Goal: Information Seeking & Learning: Learn about a topic

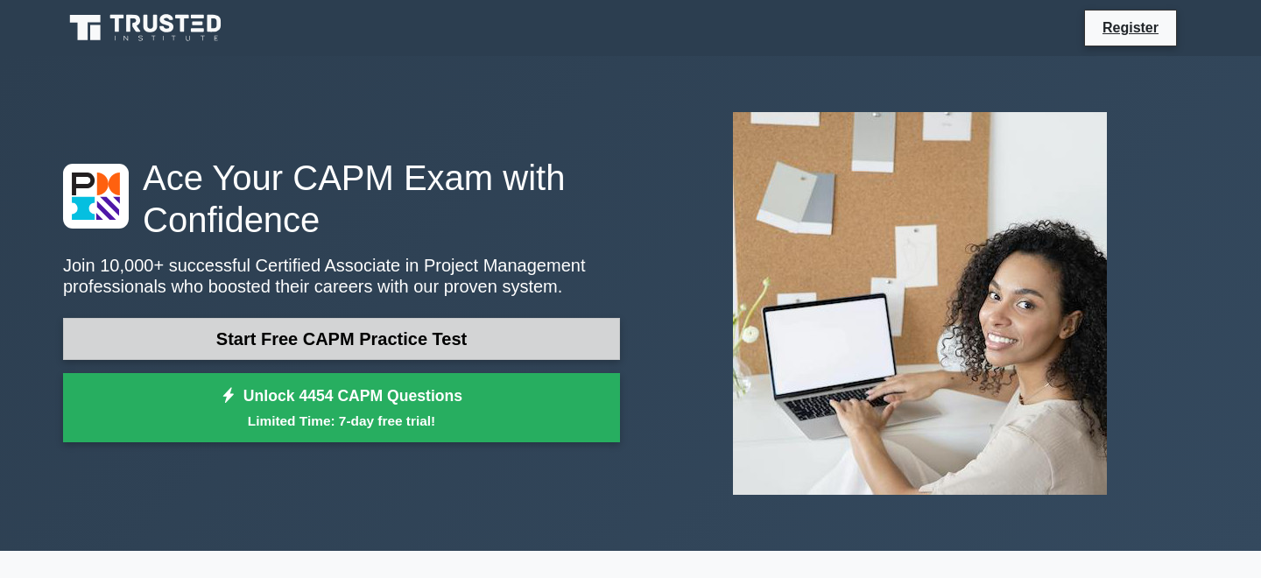
click at [360, 318] on link "Start Free CAPM Practice Test" at bounding box center [341, 339] width 557 height 42
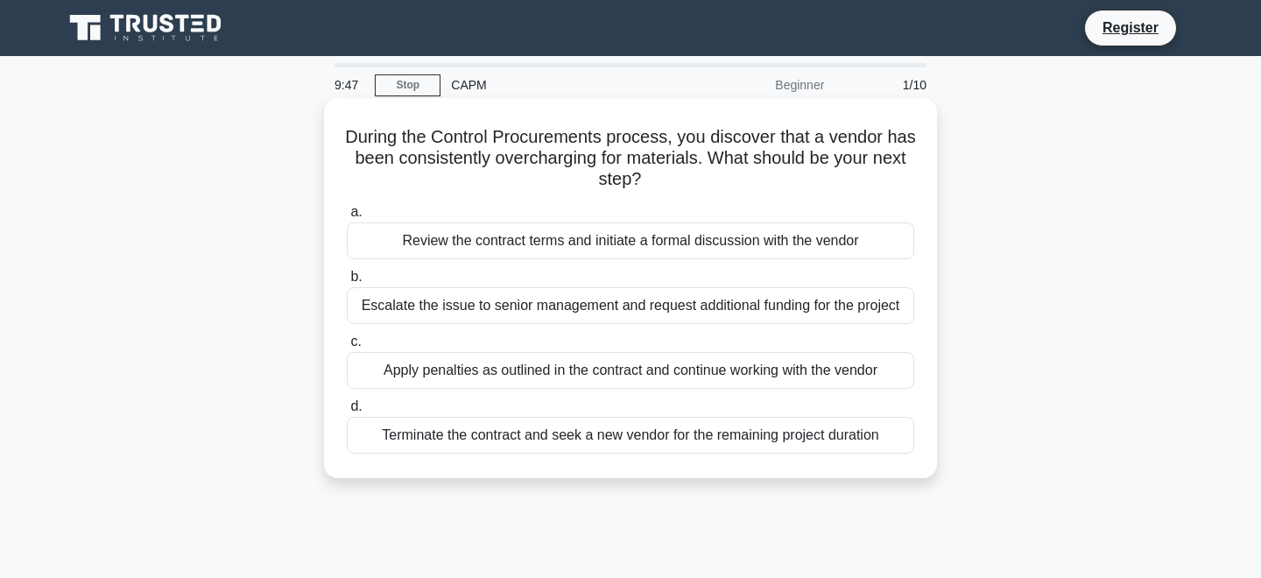
click at [463, 230] on div "Review the contract terms and initiate a formal discussion with the vendor" at bounding box center [631, 241] width 568 height 37
click at [347, 218] on input "a. Review the contract terms and initiate a formal discussion with the vendor" at bounding box center [347, 212] width 0 height 11
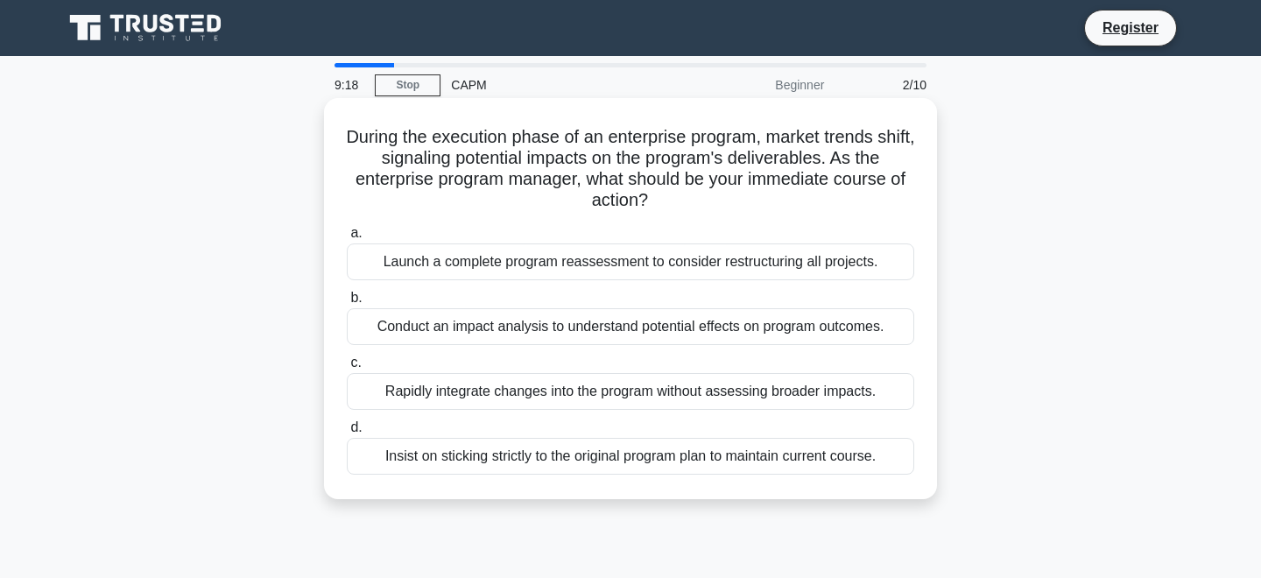
click at [494, 251] on div "Launch a complete program reassessment to consider restructuring all projects." at bounding box center [631, 262] width 568 height 37
click at [347, 239] on input "a. Launch a complete program reassessment to consider restructuring all project…" at bounding box center [347, 233] width 0 height 11
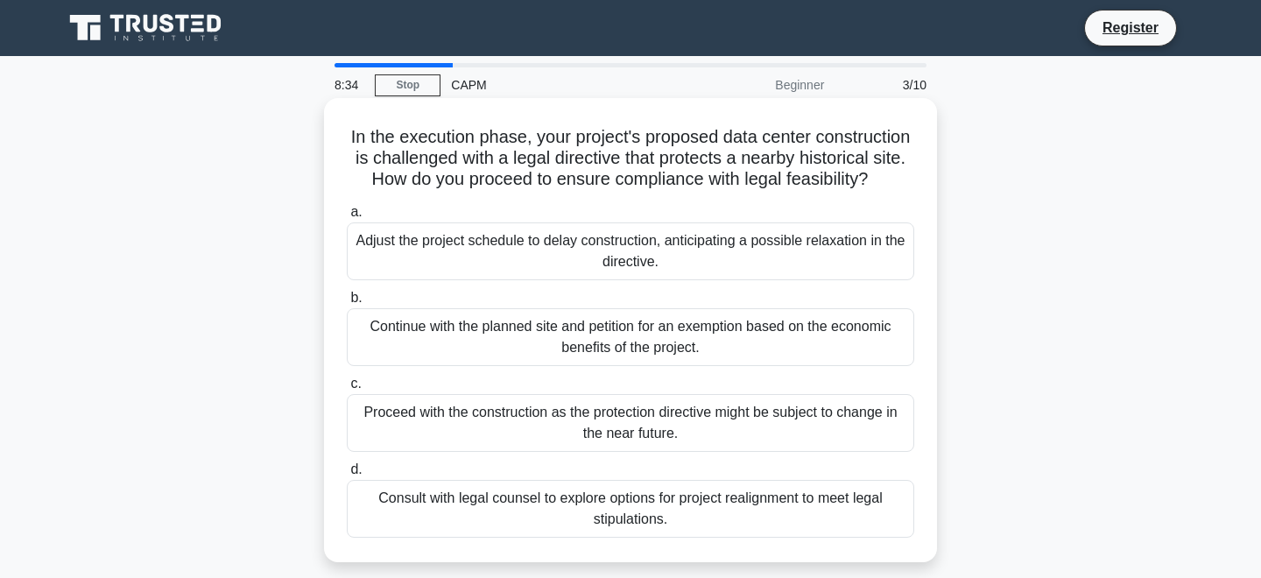
click at [530, 520] on div "Consult with legal counsel to explore options for project realignment to meet l…" at bounding box center [631, 509] width 568 height 58
click at [347, 476] on input "d. Consult with legal counsel to explore options for project realignment to mee…" at bounding box center [347, 469] width 0 height 11
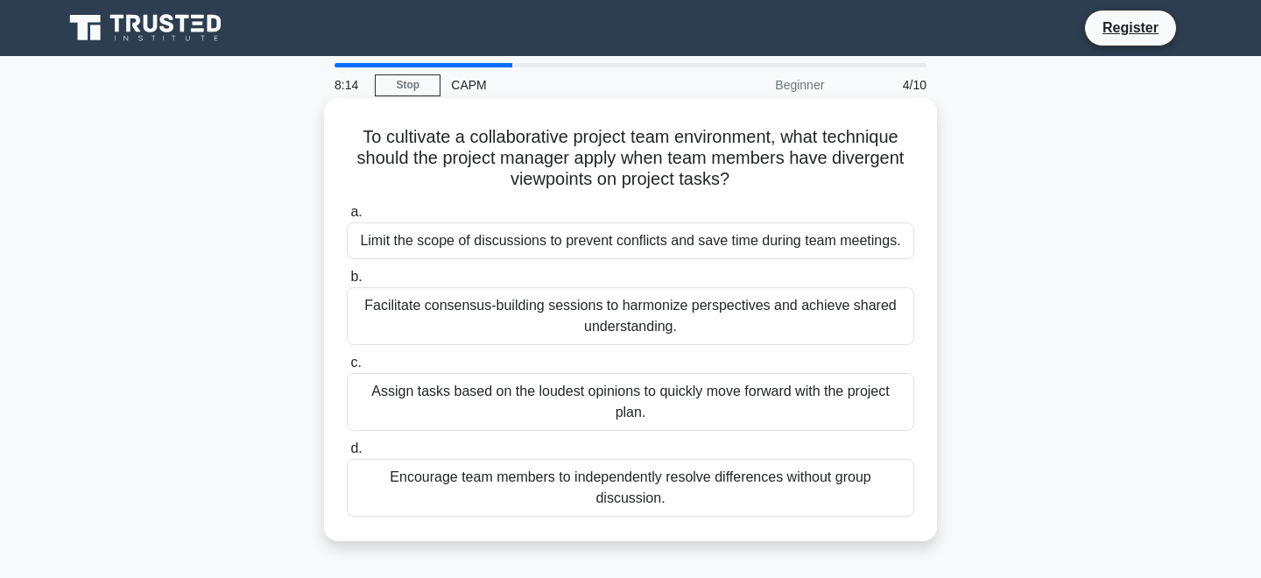
click at [449, 311] on div "Facilitate consensus-building sessions to harmonize perspectives and achieve sh…" at bounding box center [631, 316] width 568 height 58
click at [347, 283] on input "b. Facilitate consensus-building sessions to harmonize perspectives and achieve…" at bounding box center [347, 277] width 0 height 11
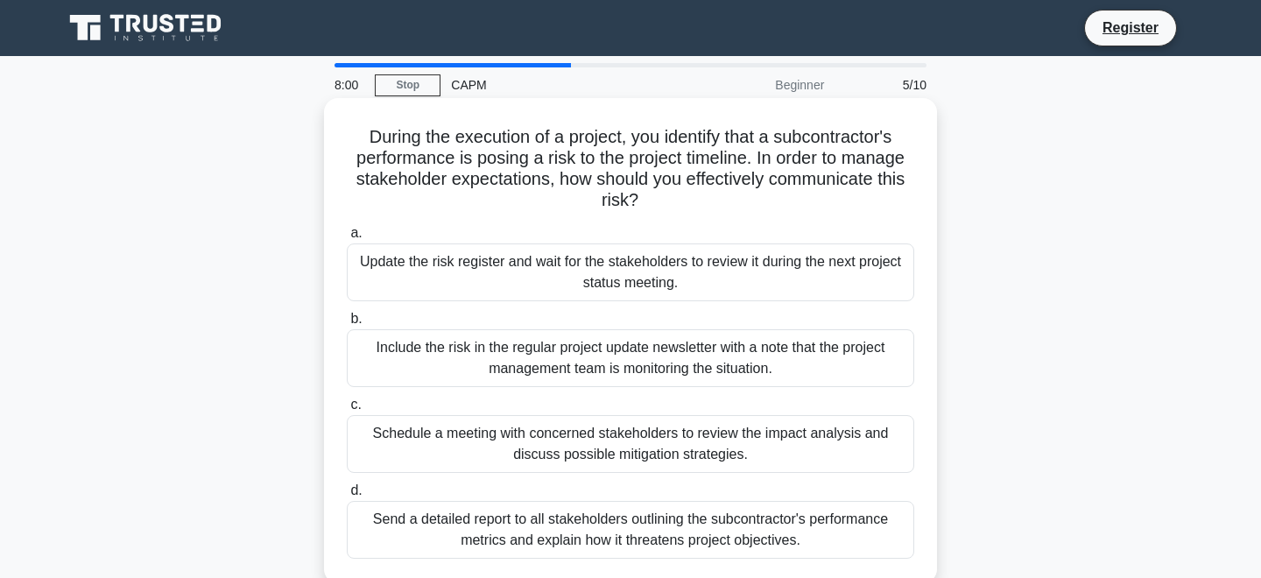
scroll to position [11, 0]
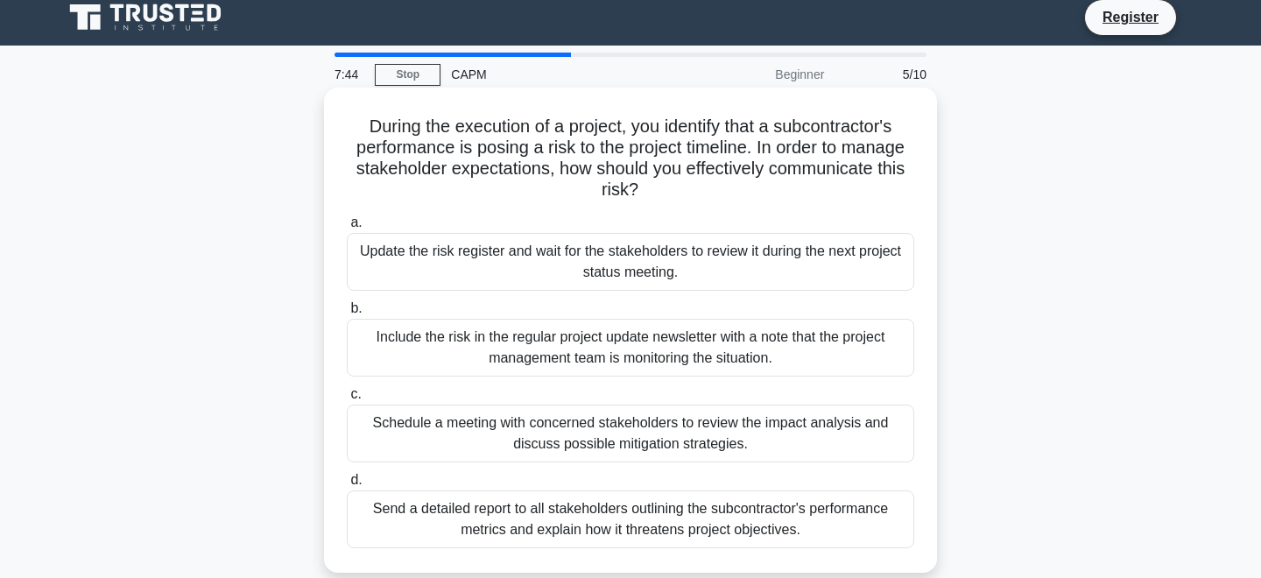
click at [696, 522] on div "Send a detailed report to all stakeholders outlining the subcontractor's perfor…" at bounding box center [631, 520] width 568 height 58
click at [347, 486] on input "d. Send a detailed report to all stakeholders outlining the subcontractor's per…" at bounding box center [347, 480] width 0 height 11
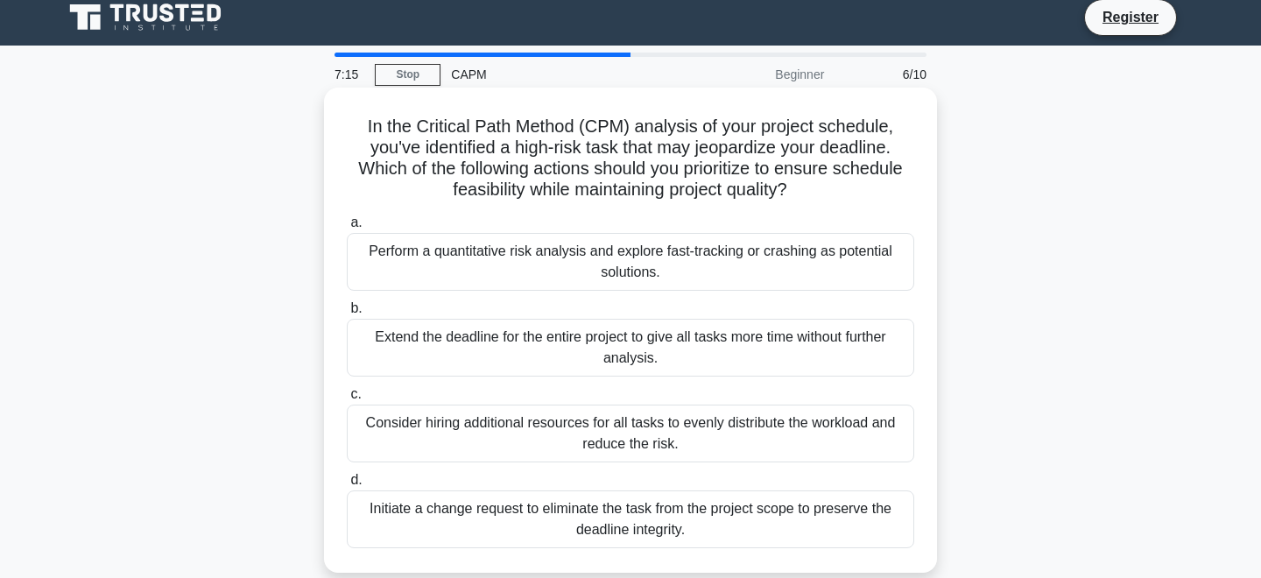
click at [461, 256] on div "Perform a quantitative risk analysis and explore fast-tracking or crashing as p…" at bounding box center [631, 262] width 568 height 58
click at [347, 229] on input "a. Perform a quantitative risk analysis and explore fast-tracking or crashing a…" at bounding box center [347, 222] width 0 height 11
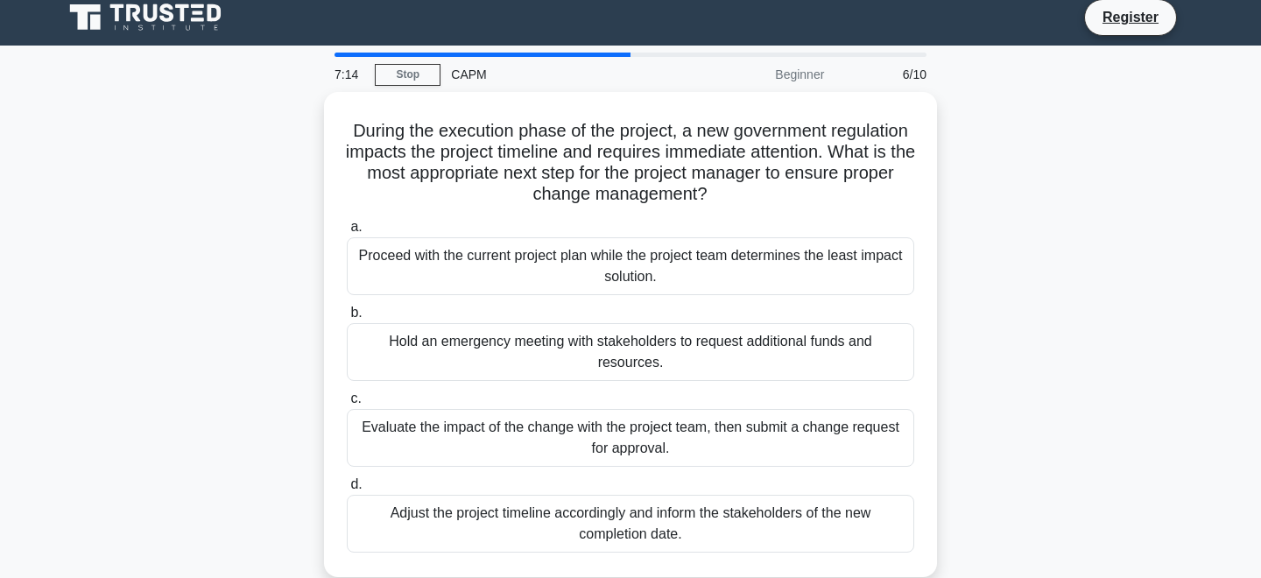
scroll to position [0, 0]
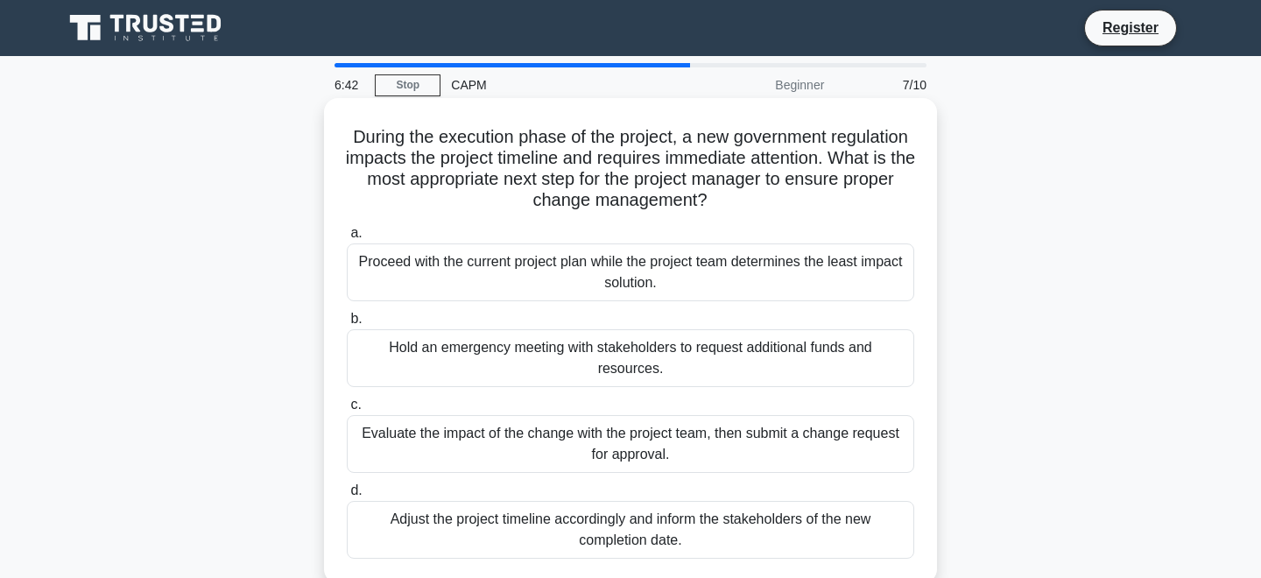
click at [643, 441] on div "Evaluate the impact of the change with the project team, then submit a change r…" at bounding box center [631, 444] width 568 height 58
click at [347, 411] on input "c. Evaluate the impact of the change with the project team, then submit a chang…" at bounding box center [347, 404] width 0 height 11
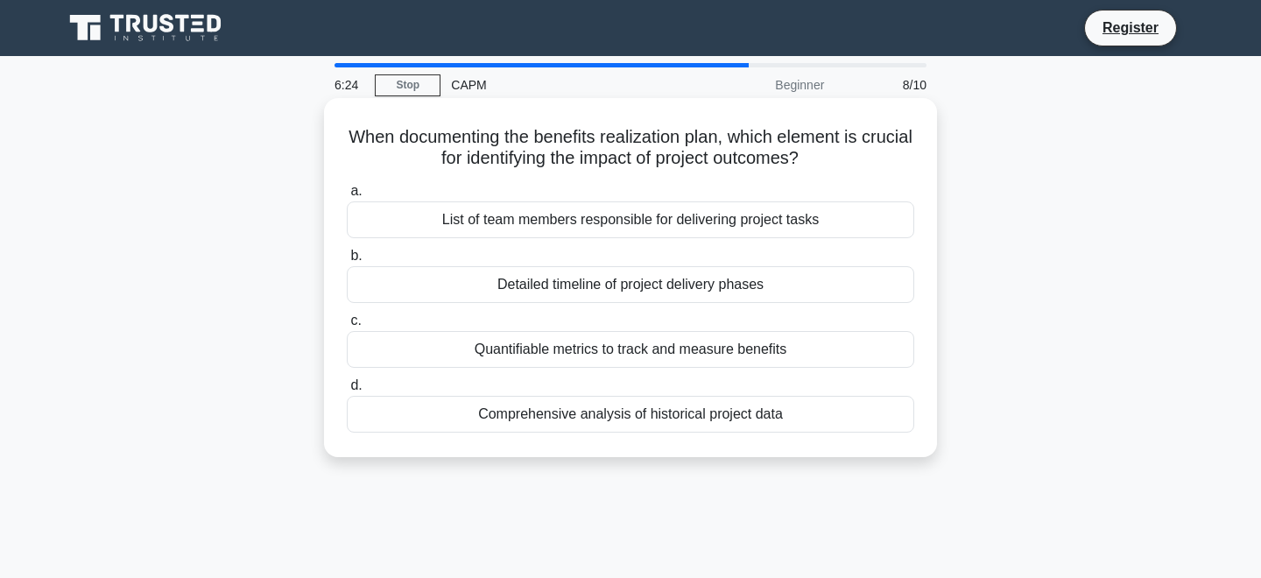
click at [552, 342] on div "Quantifiable metrics to track and measure benefits" at bounding box center [631, 349] width 568 height 37
click at [347, 327] on input "c. Quantifiable metrics to track and measure benefits" at bounding box center [347, 320] width 0 height 11
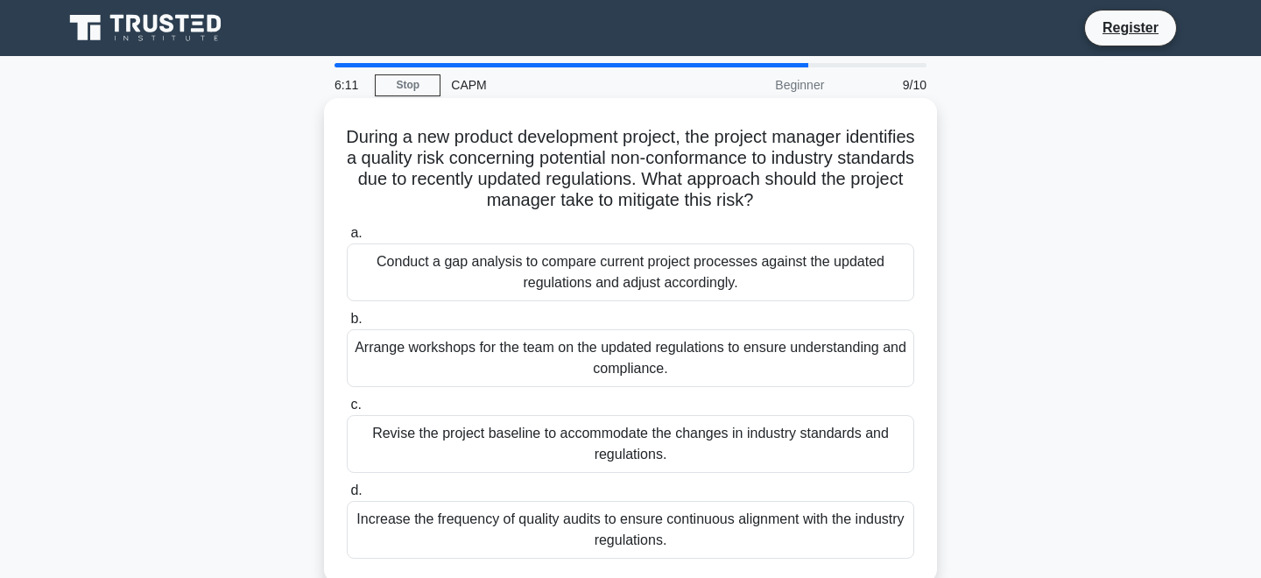
scroll to position [11, 0]
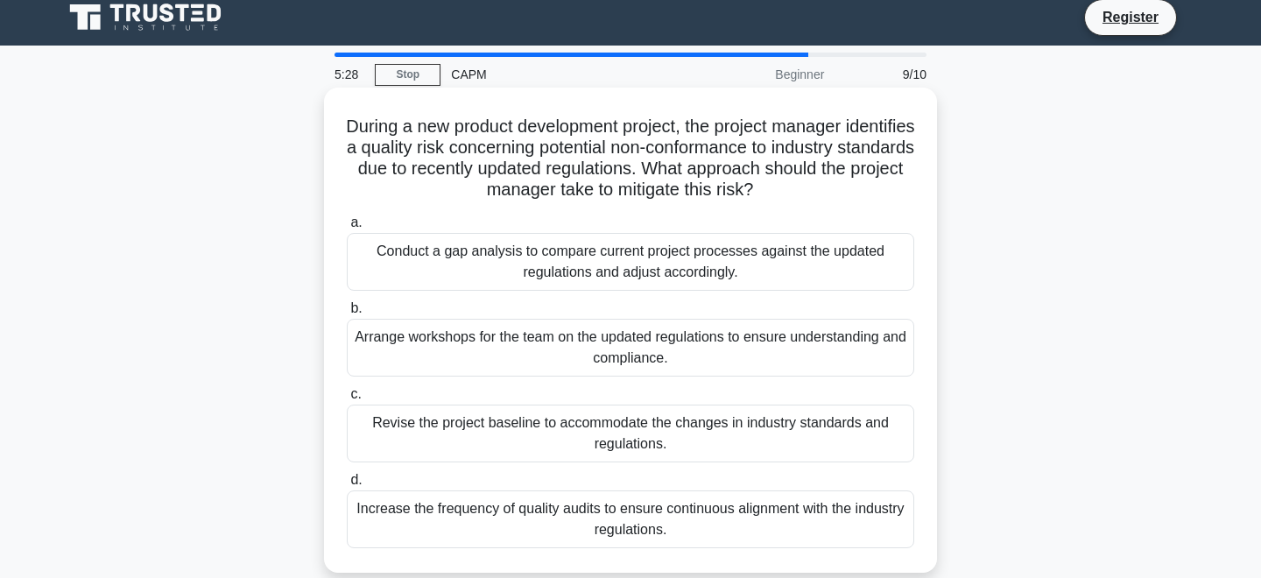
click at [676, 514] on div "Increase the frequency of quality audits to ensure continuous alignment with th…" at bounding box center [631, 520] width 568 height 58
click at [347, 486] on input "d. Increase the frequency of quality audits to ensure continuous alignment with…" at bounding box center [347, 480] width 0 height 11
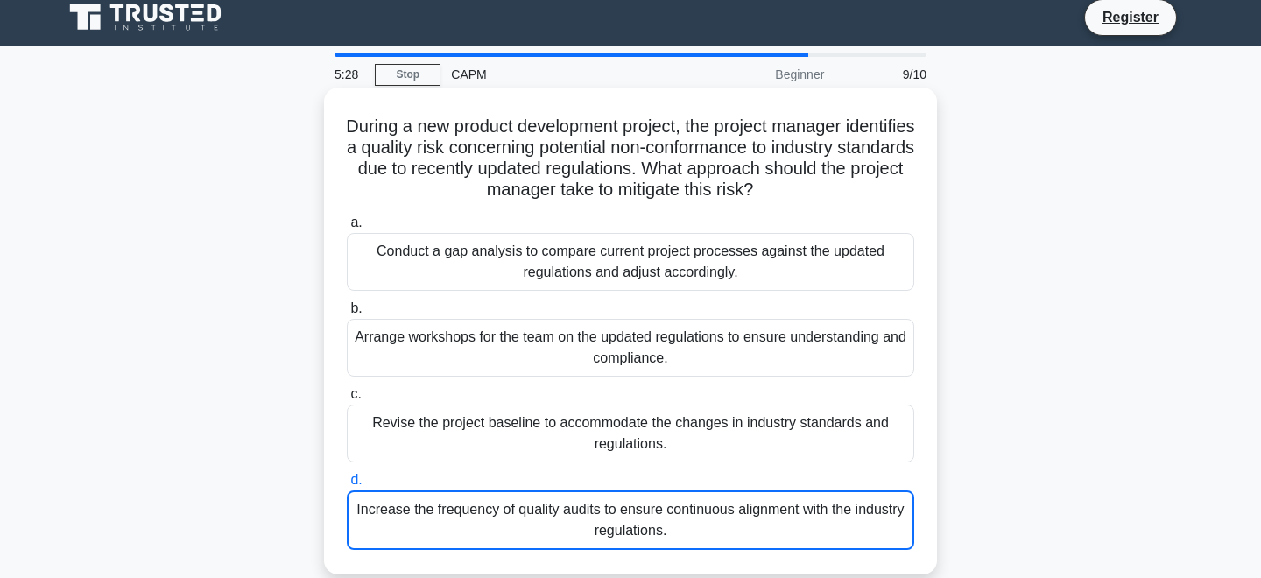
scroll to position [0, 0]
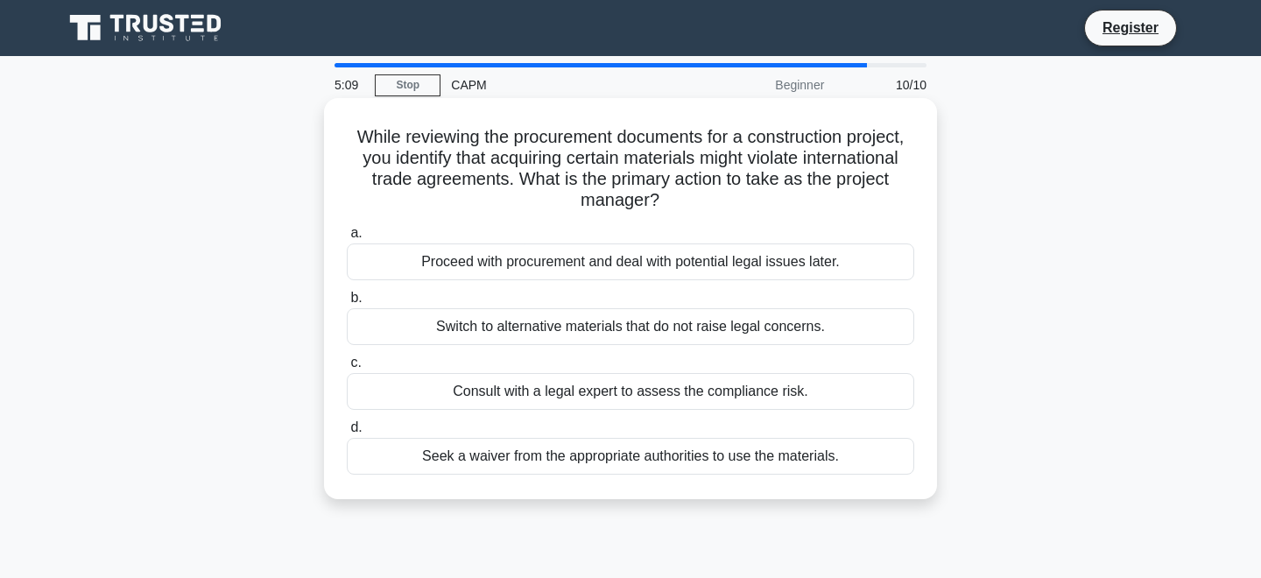
click at [704, 388] on div "Consult with a legal expert to assess the compliance risk." at bounding box center [631, 391] width 568 height 37
click at [347, 369] on input "c. Consult with a legal expert to assess the compliance risk." at bounding box center [347, 362] width 0 height 11
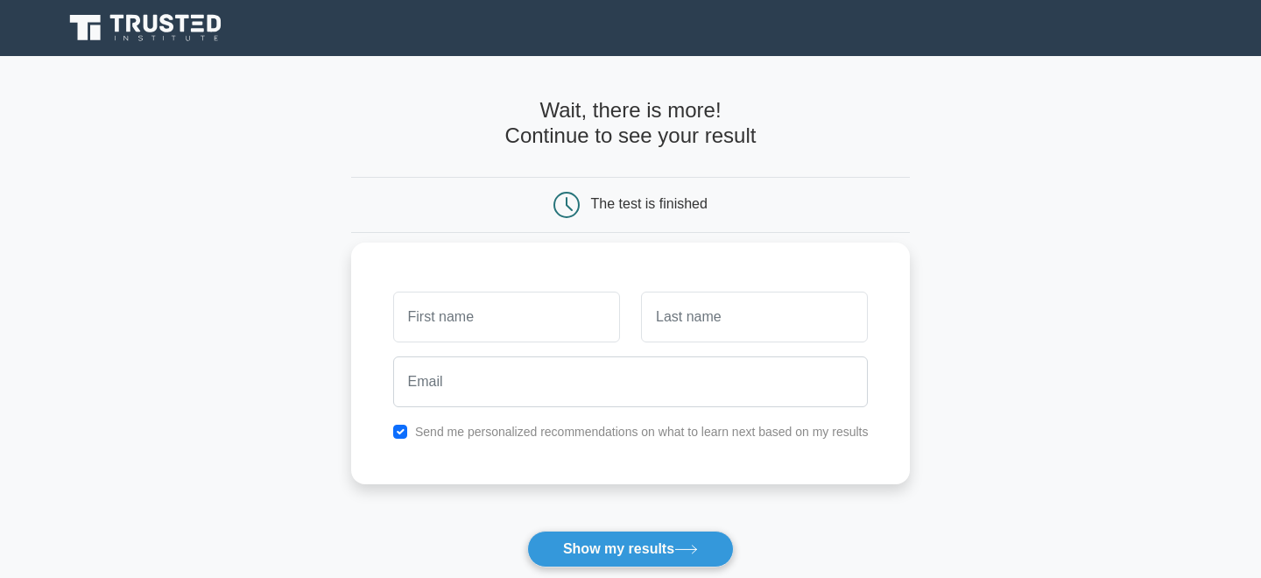
click at [536, 320] on input "text" at bounding box center [506, 317] width 227 height 51
type input "shruti"
click at [658, 307] on input "text" at bounding box center [754, 317] width 227 height 51
type input "khosla"
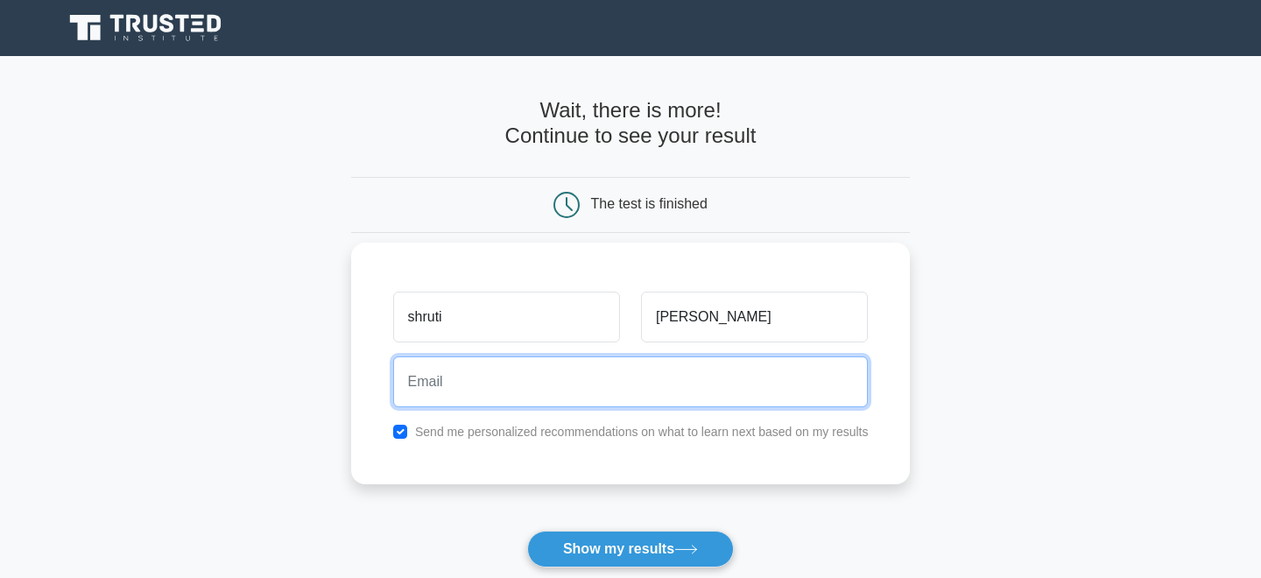
click at [700, 373] on input "email" at bounding box center [631, 382] width 476 height 51
type input "shrutikhosla94@gmail.com"
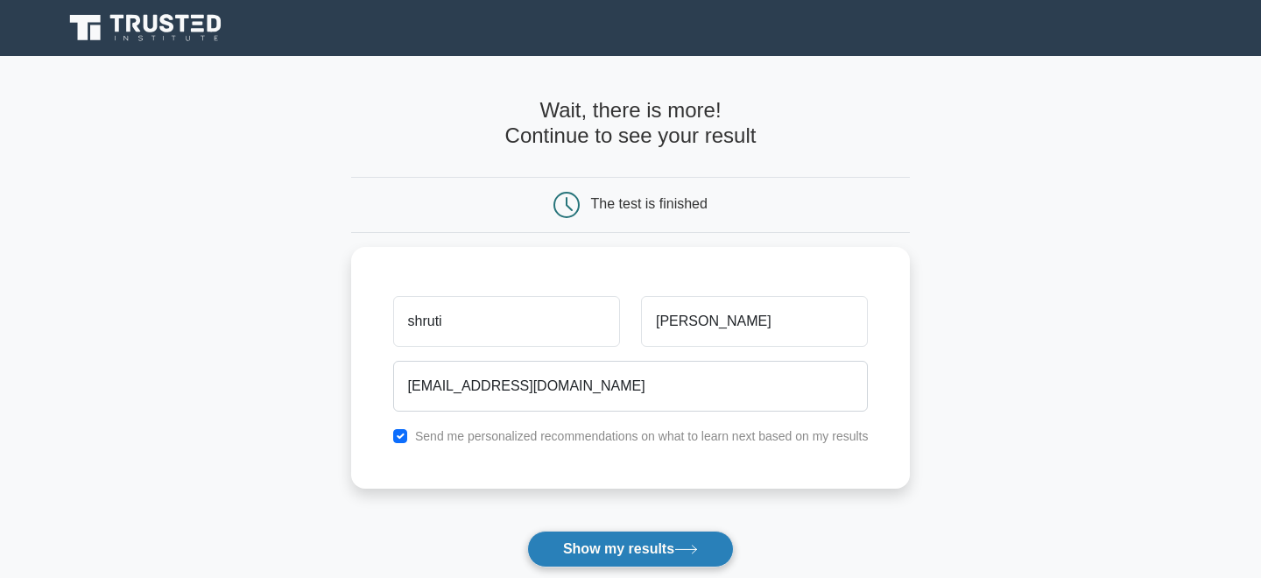
click at [620, 531] on button "Show my results" at bounding box center [630, 549] width 207 height 37
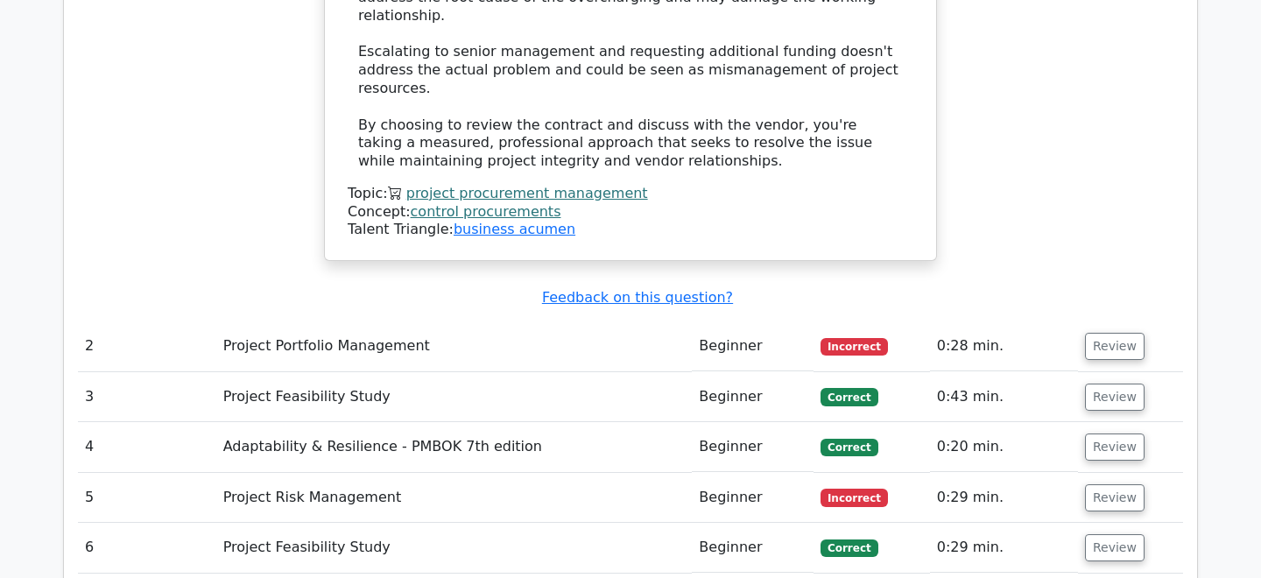
scroll to position [2399, 0]
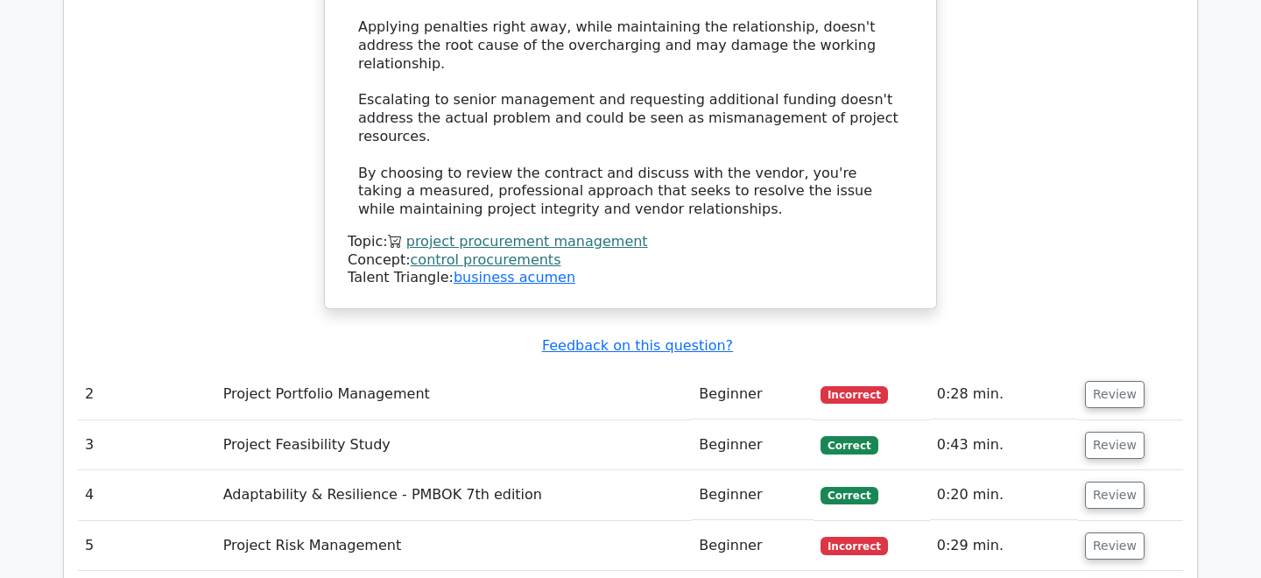
click at [290, 370] on td "Project Portfolio Management" at bounding box center [454, 395] width 477 height 50
click at [839, 386] on span "Incorrect" at bounding box center [854, 395] width 67 height 18
click at [742, 370] on td "Beginner" at bounding box center [753, 395] width 122 height 50
click at [1103, 381] on button "Review" at bounding box center [1115, 394] width 60 height 27
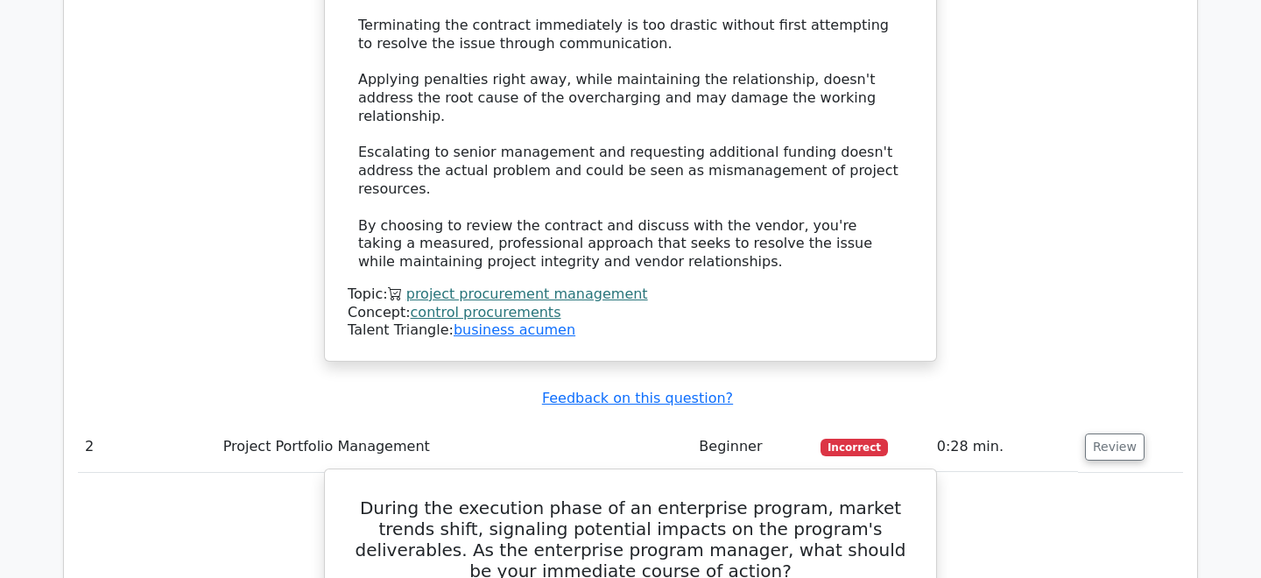
scroll to position [2348, 0]
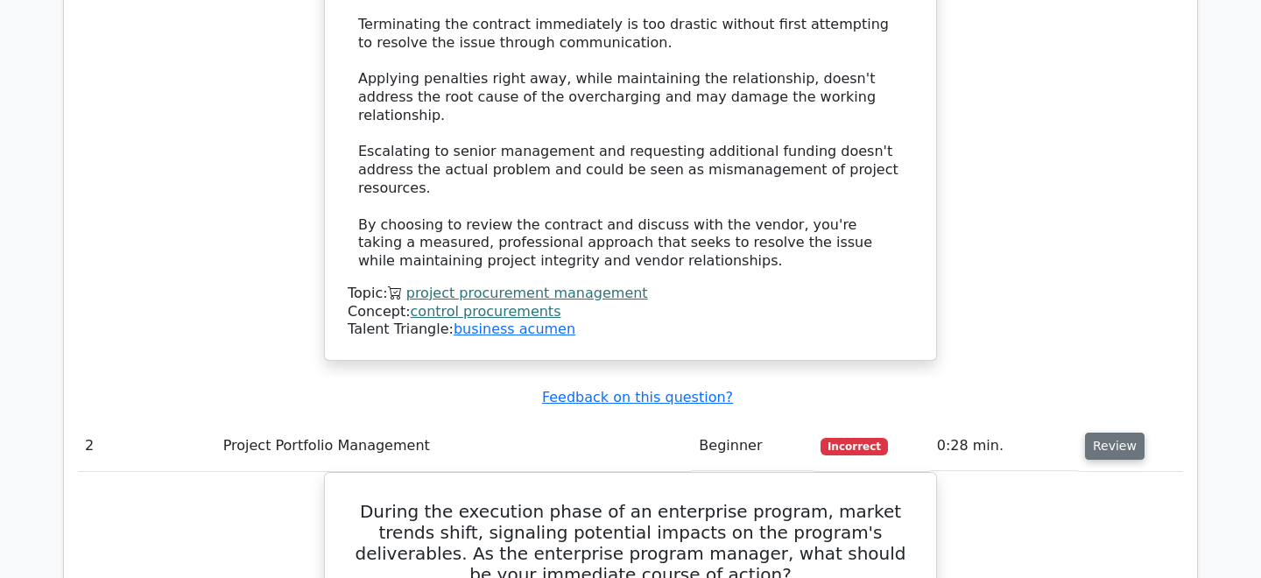
click at [1098, 433] on button "Review" at bounding box center [1115, 446] width 60 height 27
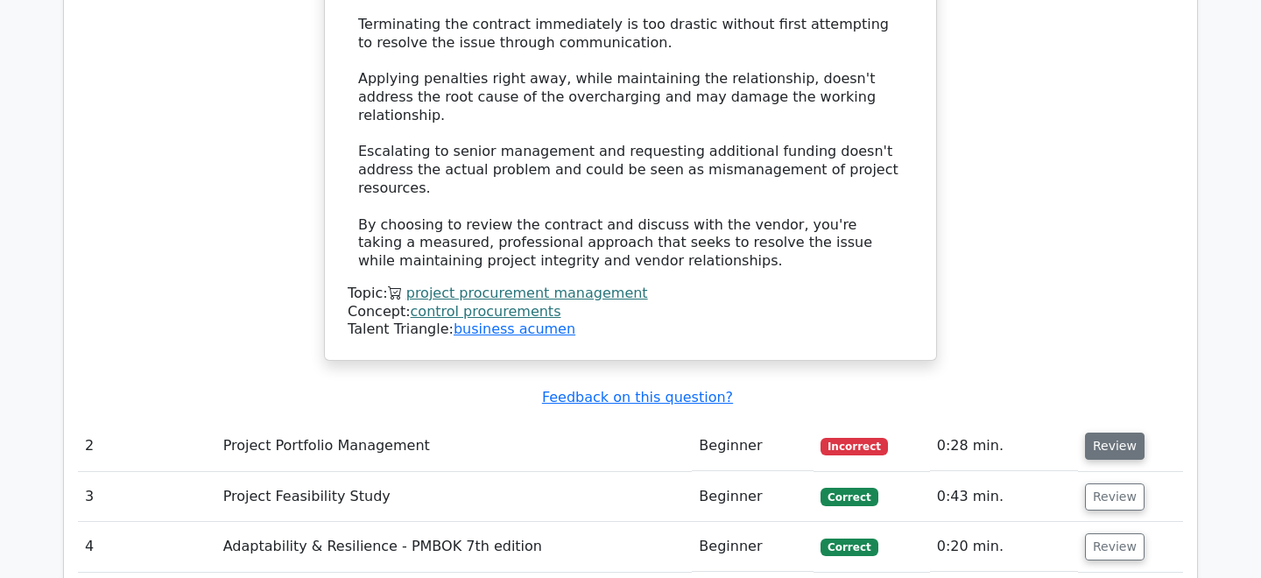
click at [1099, 433] on button "Review" at bounding box center [1115, 446] width 60 height 27
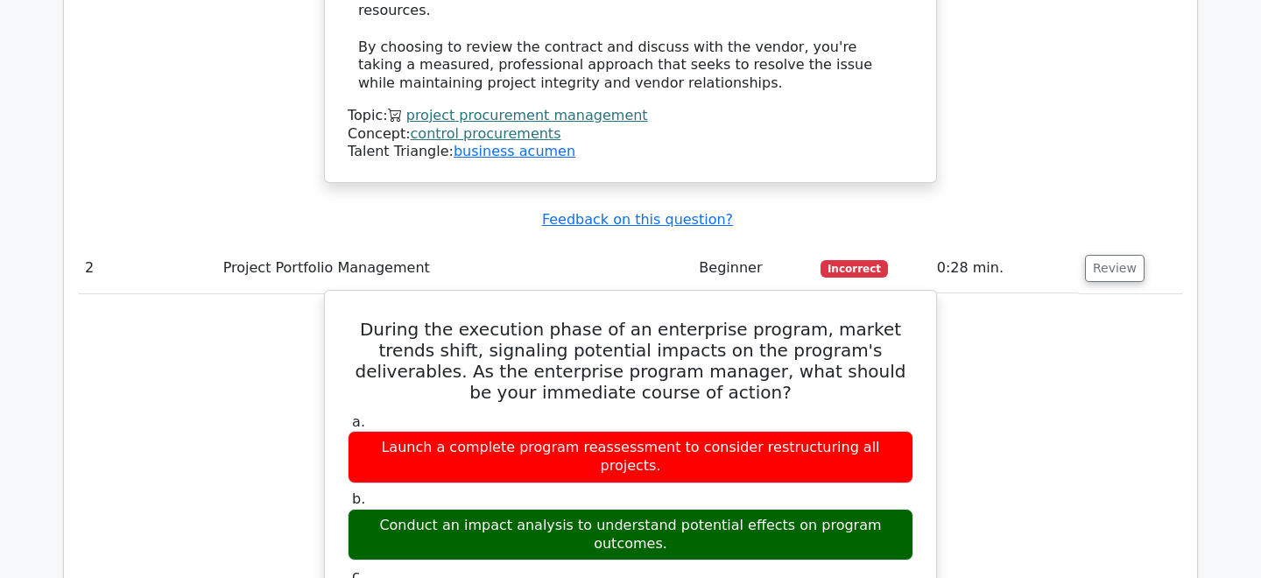
scroll to position [2526, 0]
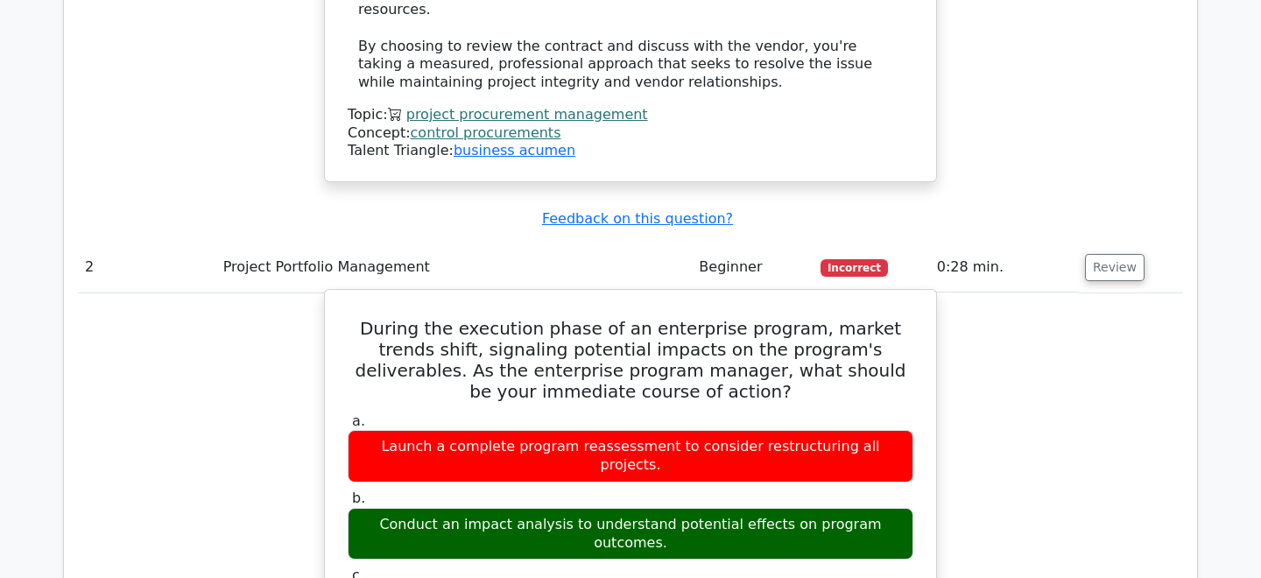
click at [416, 508] on div "Conduct an impact analysis to understand potential effects on program outcomes." at bounding box center [631, 534] width 566 height 53
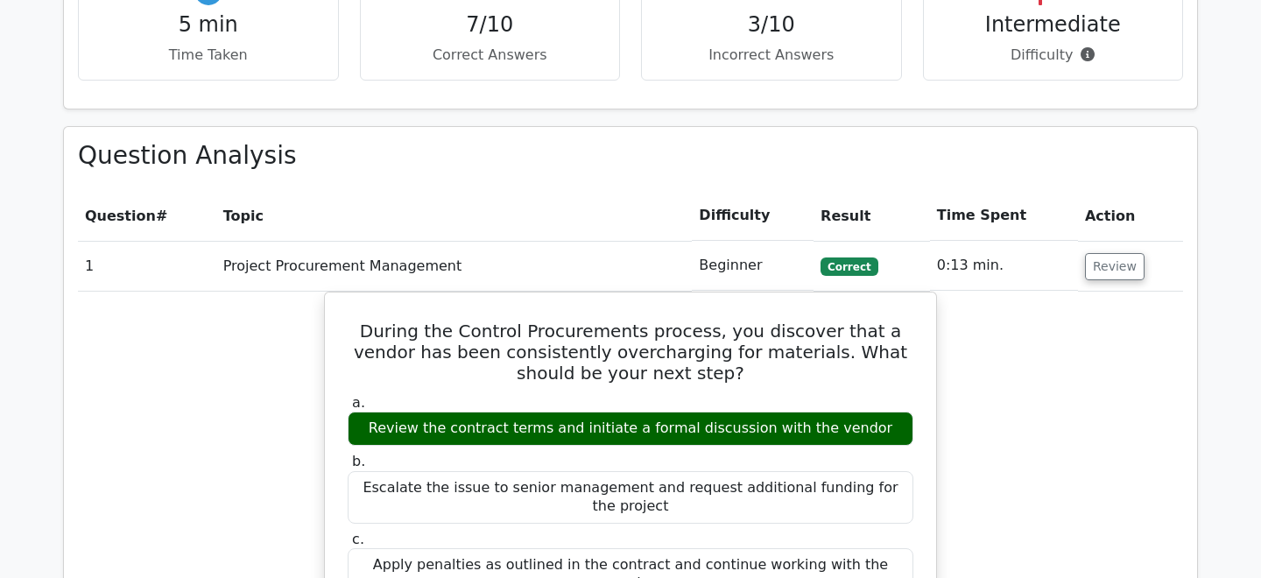
scroll to position [1315, 0]
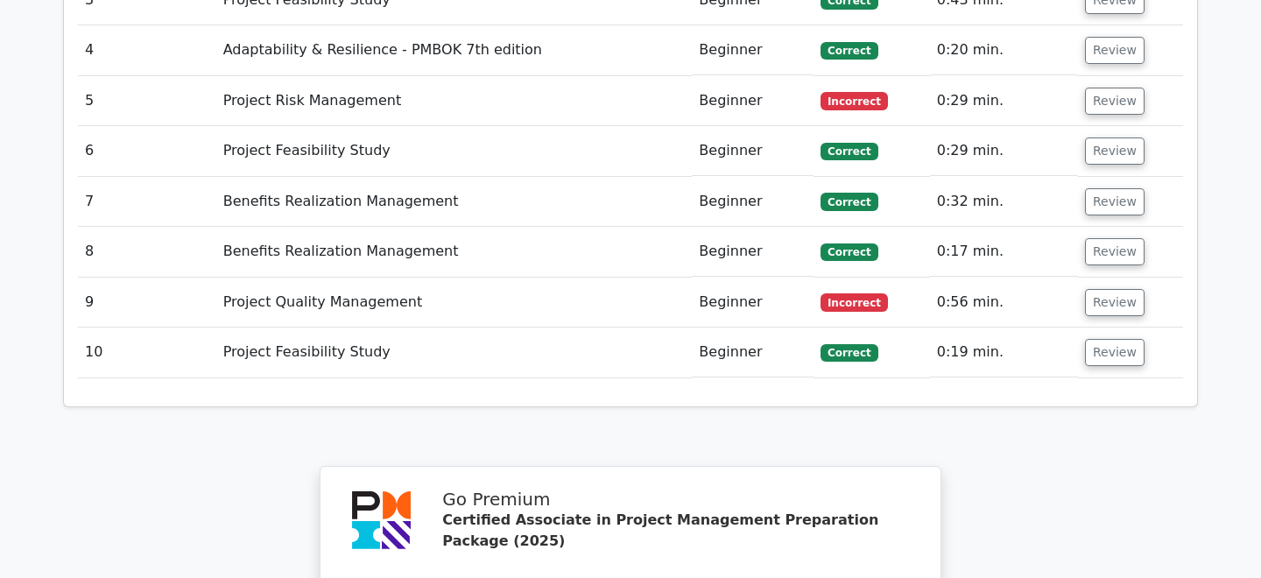
scroll to position [3772, 0]
